Goal: Find specific page/section: Find specific page/section

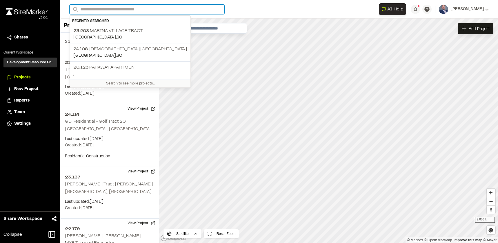
click at [122, 9] on input "Search" at bounding box center [147, 10] width 155 height 10
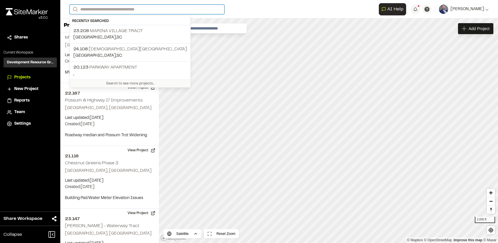
scroll to position [2987, 0]
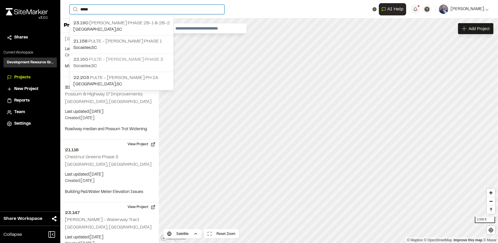
type input "*****"
click at [111, 64] on p "Socastee , [GEOGRAPHIC_DATA]" at bounding box center [121, 66] width 96 height 6
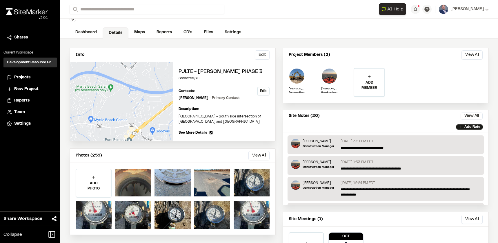
scroll to position [29, 0]
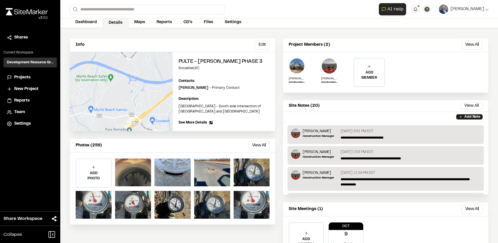
click at [249, 138] on div "Photos (259) View All ... Close Select Download Zoom to Pin Unselect Download Z…" at bounding box center [173, 181] width 206 height 87
click at [254, 144] on button "View All" at bounding box center [258, 145] width 21 height 9
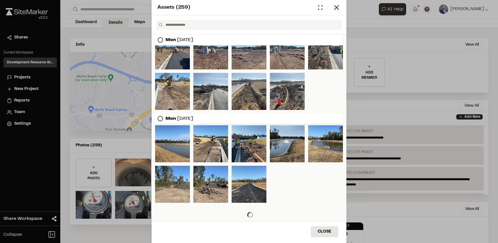
scroll to position [215, 0]
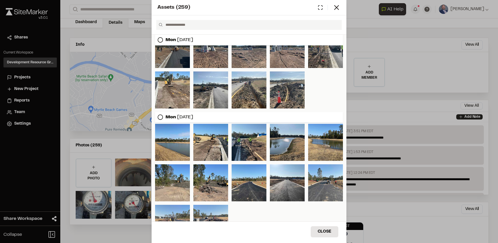
click at [180, 54] on div at bounding box center [172, 49] width 35 height 37
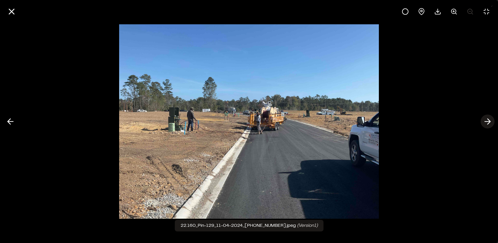
click at [487, 119] on polyline at bounding box center [488, 122] width 3 height 6
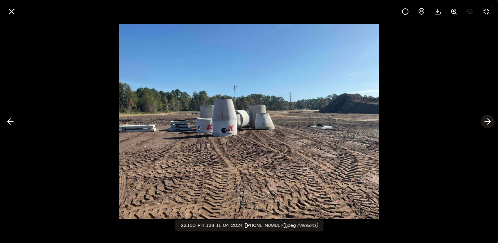
click at [486, 124] on icon at bounding box center [487, 122] width 9 height 10
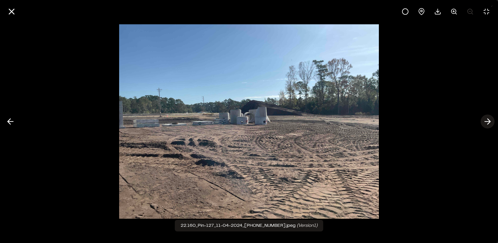
click at [485, 121] on icon at bounding box center [487, 122] width 9 height 10
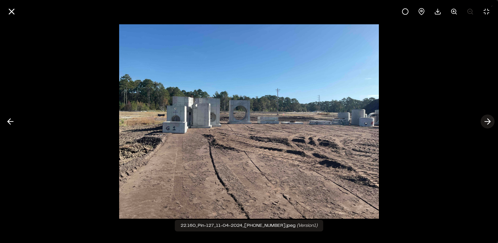
click at [485, 121] on icon at bounding box center [487, 122] width 9 height 10
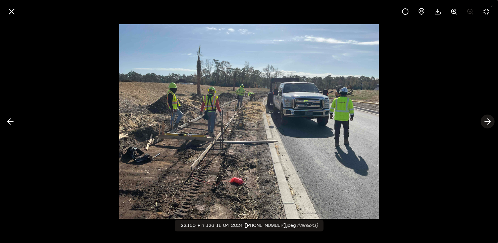
click at [485, 121] on icon at bounding box center [487, 122] width 9 height 10
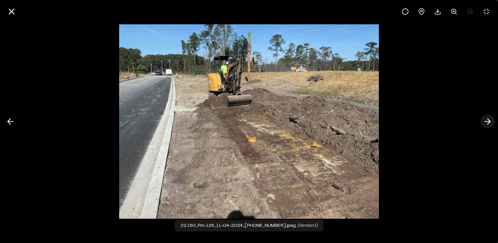
click at [485, 121] on icon at bounding box center [487, 122] width 9 height 10
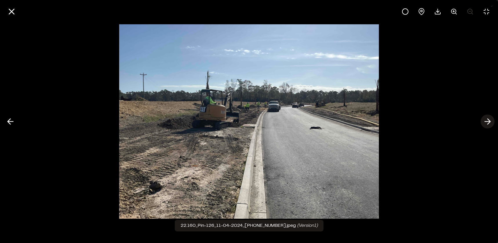
click at [485, 121] on icon at bounding box center [487, 122] width 9 height 10
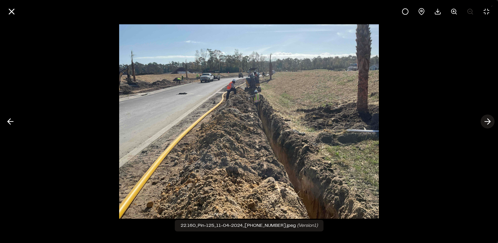
click at [485, 121] on icon at bounding box center [487, 122] width 9 height 10
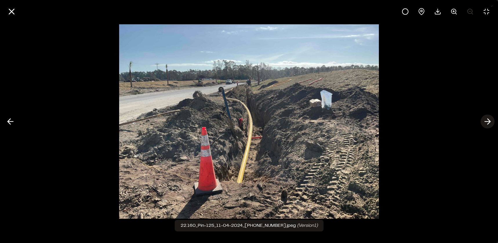
click at [485, 121] on icon at bounding box center [487, 122] width 9 height 10
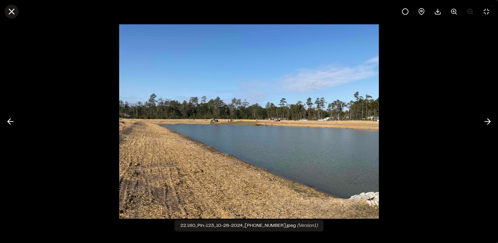
click at [12, 10] on icon at bounding box center [12, 12] width 10 height 10
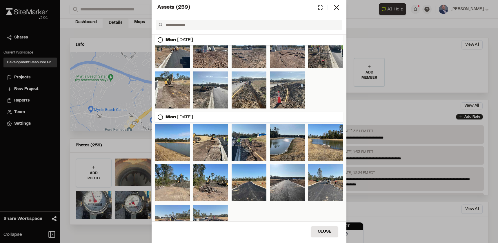
drag, startPoint x: 333, startPoint y: 8, endPoint x: 329, endPoint y: 10, distance: 5.3
click at [333, 8] on icon at bounding box center [336, 7] width 8 height 8
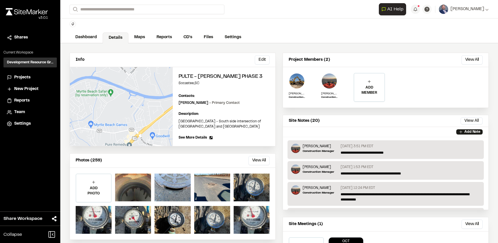
scroll to position [0, 0]
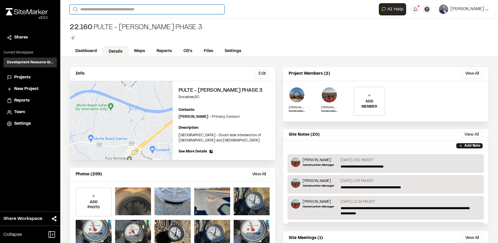
click at [130, 10] on input "Search" at bounding box center [147, 10] width 155 height 10
type input "********"
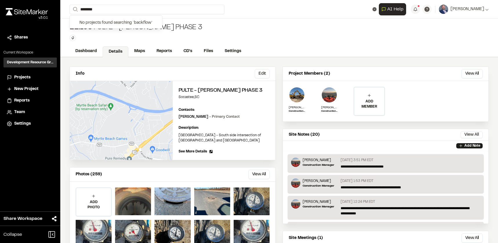
click at [358, 38] on div "22.160 Pulte - [PERSON_NAME] Phase 3 Type Enter or comma to add tag." at bounding box center [278, 32] width 437 height 27
click at [15, 73] on li "Projects" at bounding box center [29, 77] width 53 height 11
click at [16, 76] on span "Projects" at bounding box center [22, 77] width 16 height 6
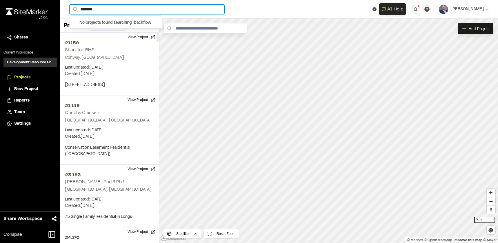
drag, startPoint x: 106, startPoint y: 11, endPoint x: 44, endPoint y: 3, distance: 62.2
click at [44, 3] on div "**********" at bounding box center [249, 121] width 498 height 243
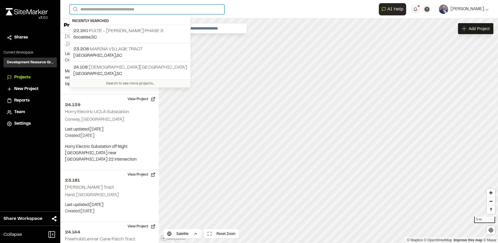
scroll to position [377, 0]
